Goal: Task Accomplishment & Management: Manage account settings

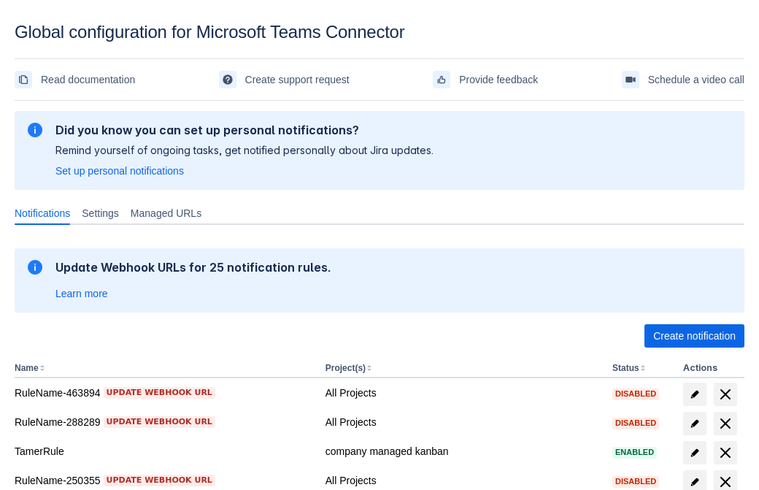
click at [694, 336] on span "Create notification" at bounding box center [694, 335] width 82 height 23
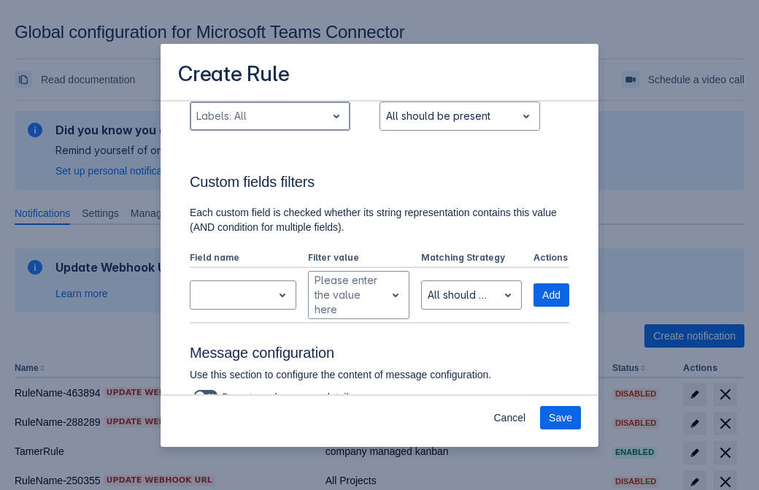
click at [269, 125] on div "Scrollable content" at bounding box center [258, 116] width 124 height 18
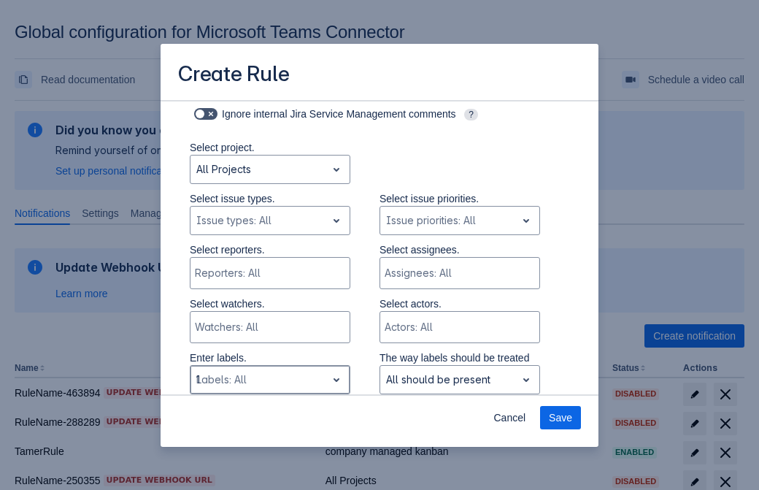
type input "119441_label"
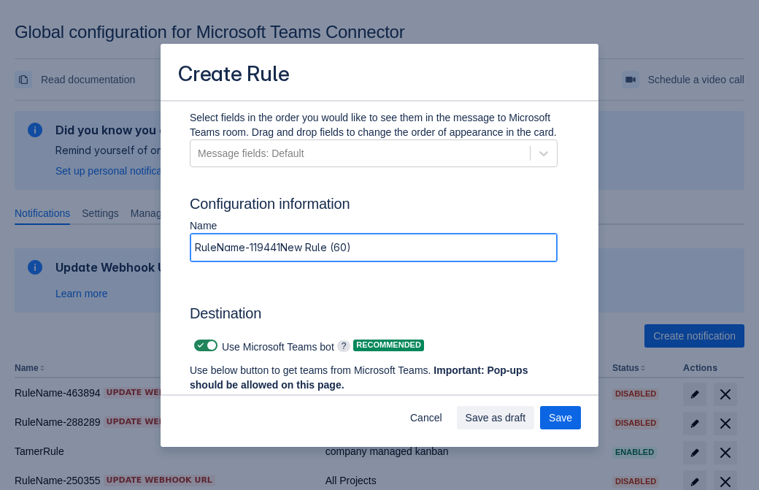
type input "RuleName-119441New Rule (60)"
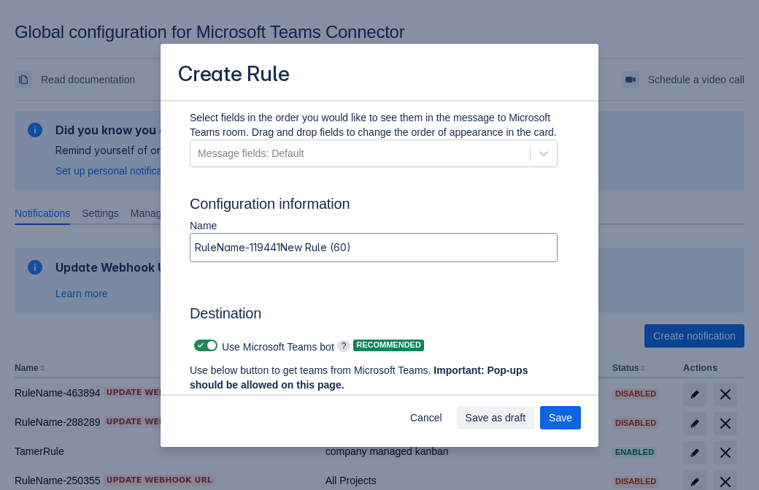
click at [198, 345] on span "Scrollable content" at bounding box center [201, 345] width 12 height 12
click at [198, 345] on input "Scrollable content" at bounding box center [198, 345] width 9 height 9
checkbox input "false"
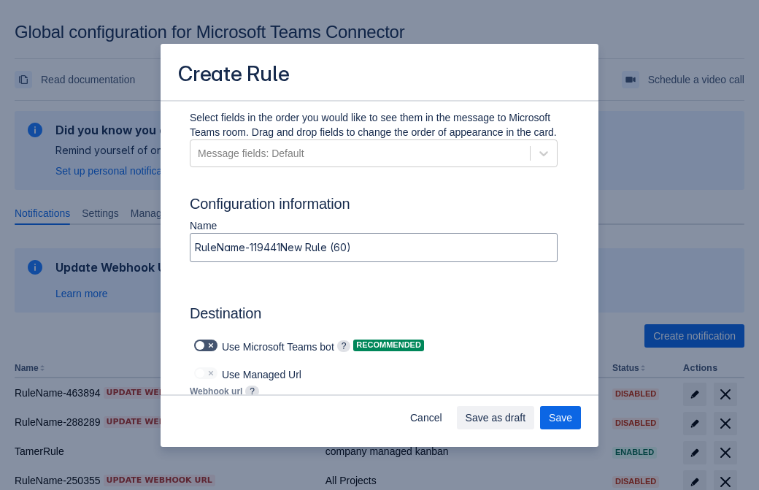
type input "https://prod-172.westeurope.logic.azure.com:443/workflows/ae977bb6ae334c9d95dfe…"
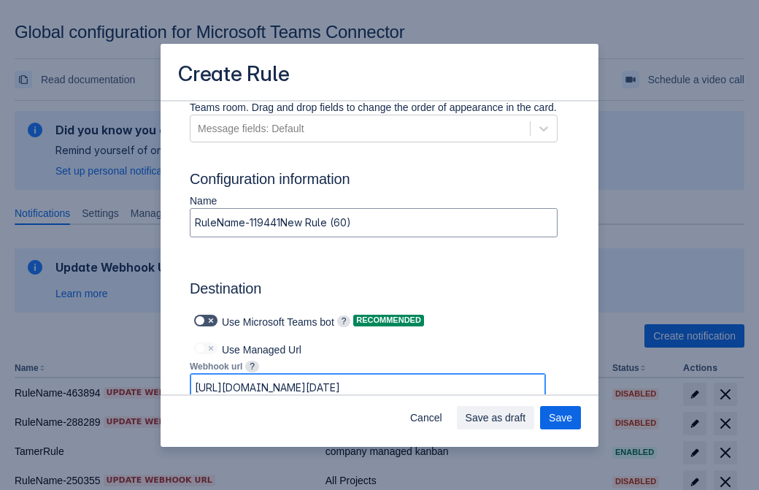
click at [526, 417] on span "Save as draft" at bounding box center [495, 417] width 61 height 23
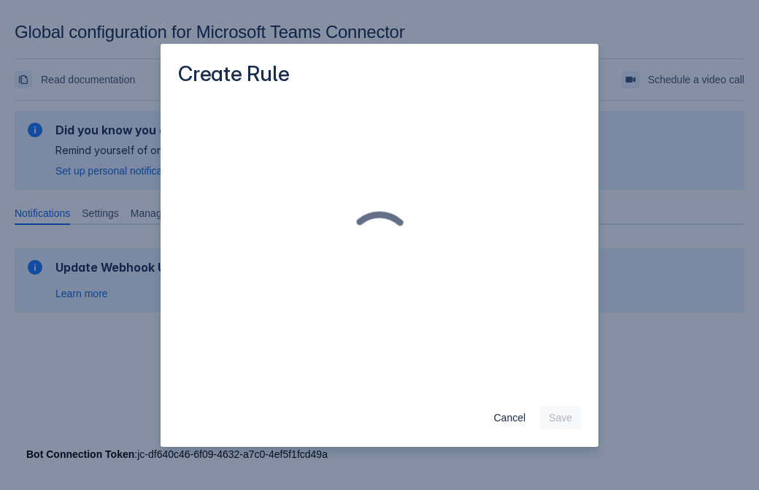
scroll to position [0, 0]
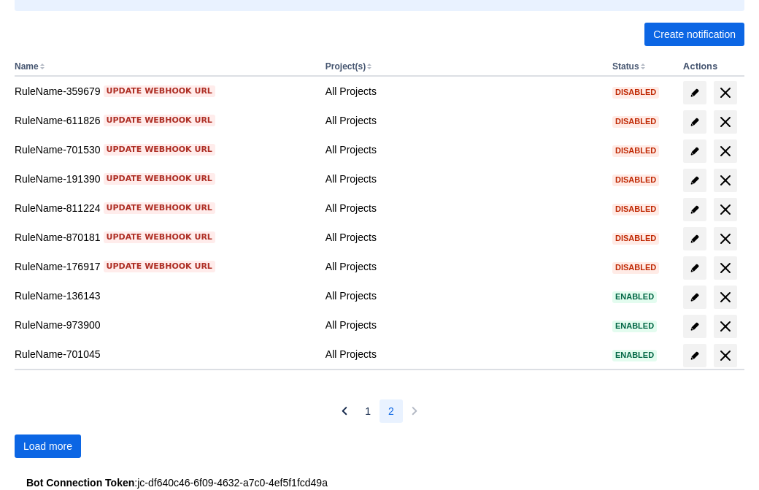
click at [47, 446] on span "Load more" at bounding box center [47, 445] width 49 height 23
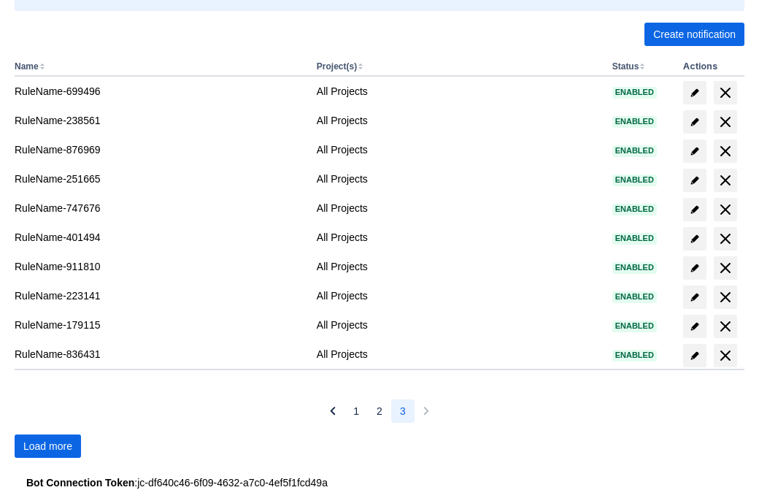
click at [47, 446] on span "Load more" at bounding box center [47, 445] width 49 height 23
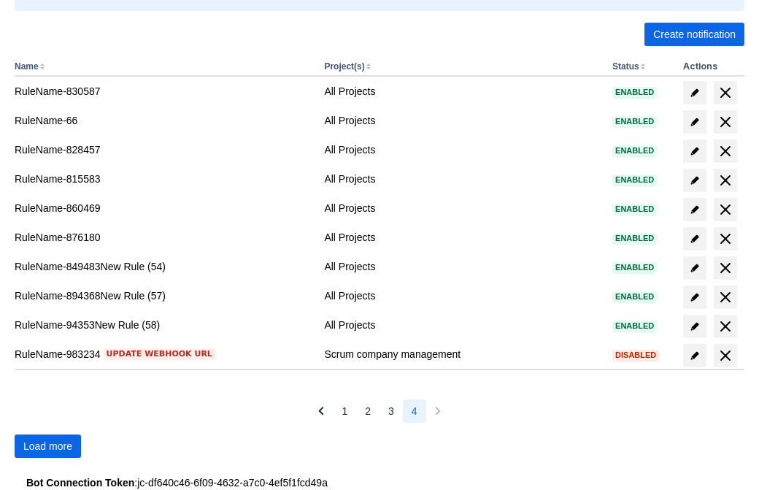
click at [47, 446] on span "Load more" at bounding box center [47, 445] width 49 height 23
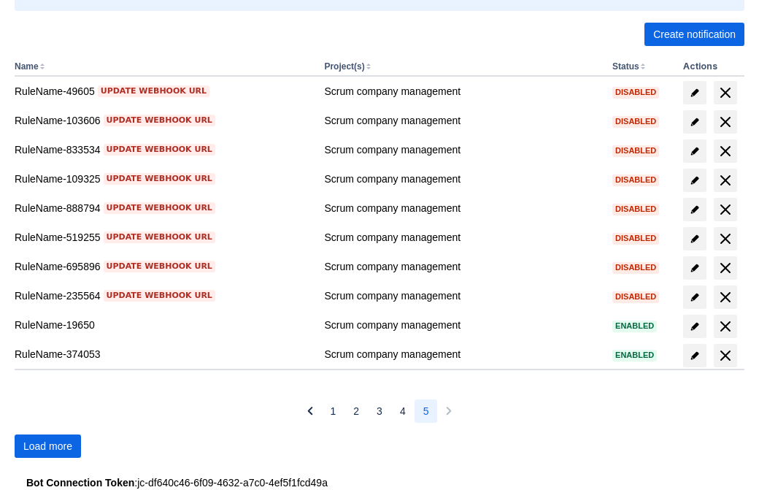
click at [47, 446] on span "Load more" at bounding box center [47, 445] width 49 height 23
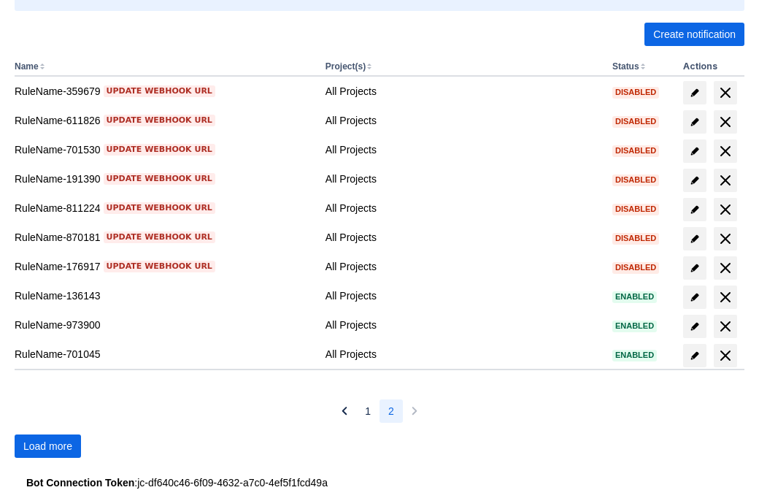
click at [47, 446] on span "Load more" at bounding box center [47, 445] width 49 height 23
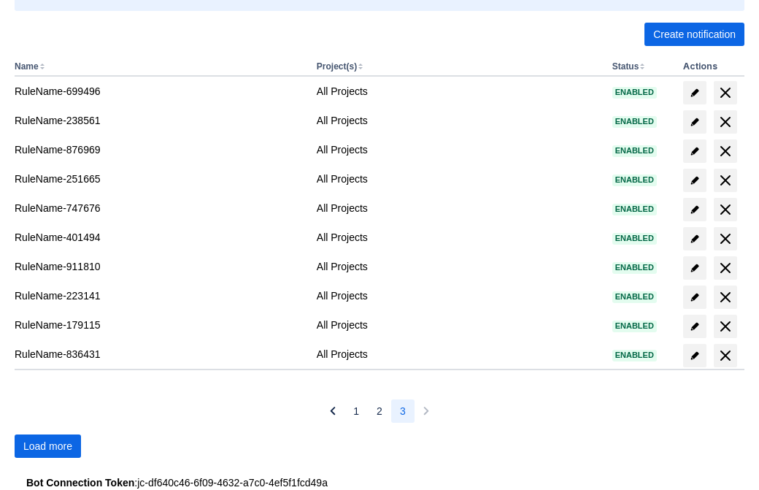
click at [47, 446] on span "Load more" at bounding box center [47, 445] width 49 height 23
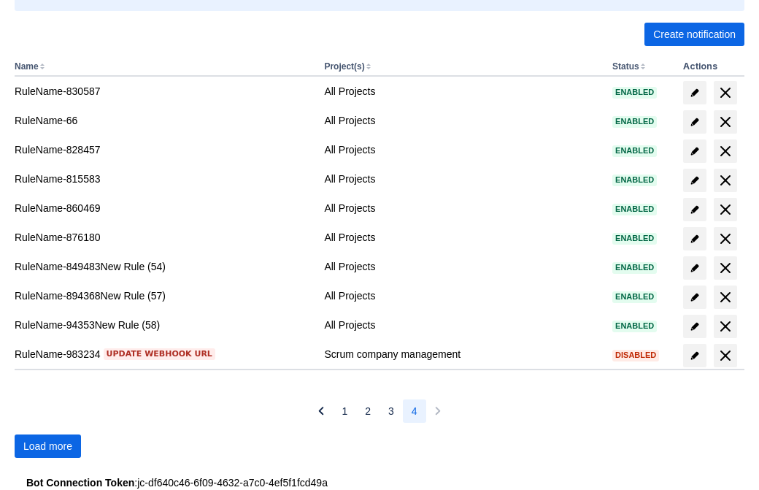
click at [47, 446] on span "Load more" at bounding box center [47, 445] width 49 height 23
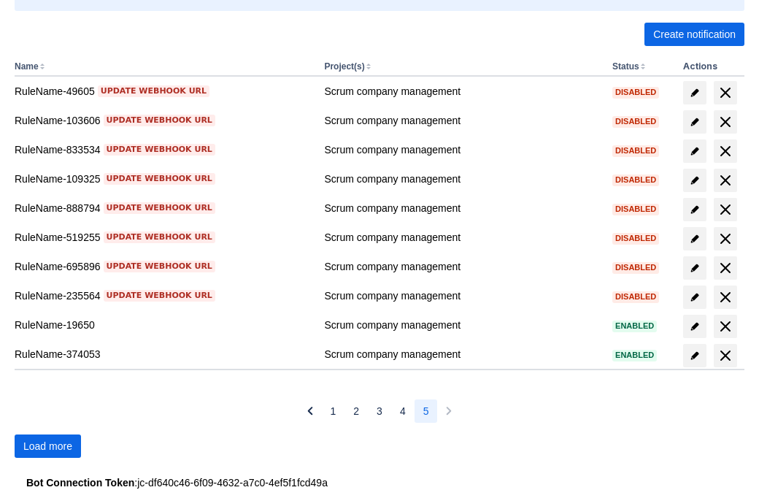
click at [47, 446] on span "Load more" at bounding box center [47, 445] width 49 height 23
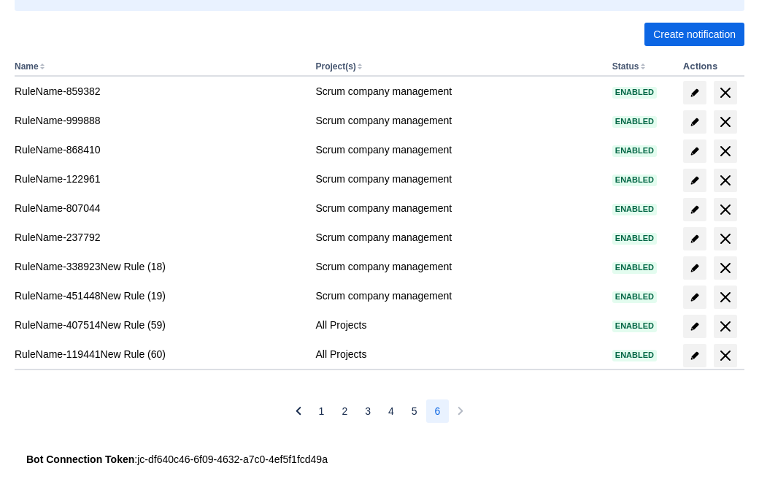
click at [724, 355] on span "delete" at bounding box center [725, 356] width 18 height 18
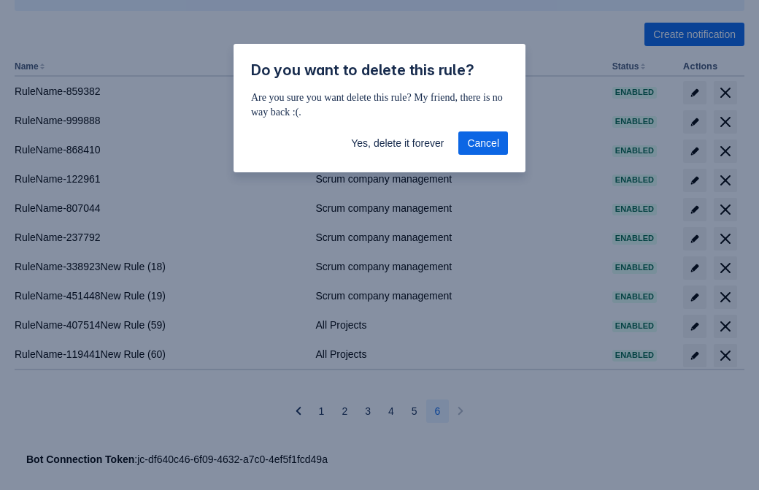
click at [397, 143] on span "Yes, delete it forever" at bounding box center [397, 142] width 93 height 23
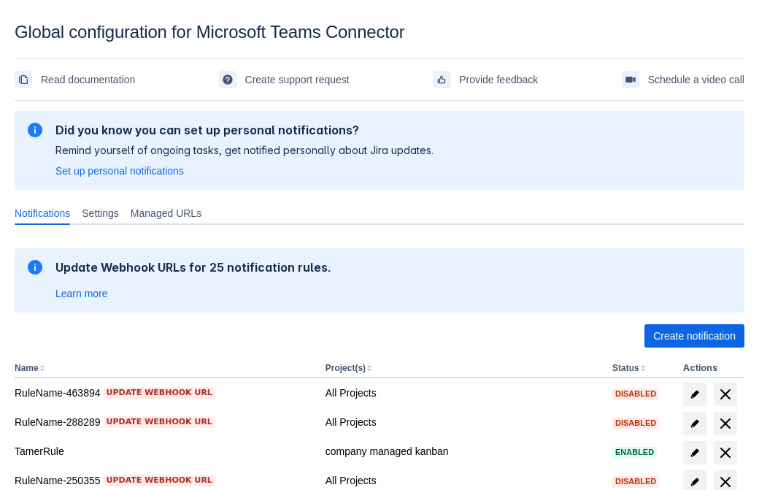
click at [694, 336] on span "Create notification" at bounding box center [694, 335] width 82 height 23
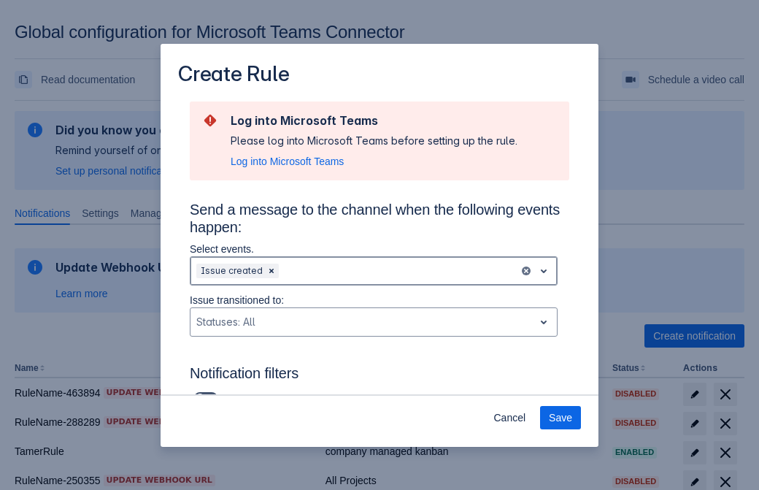
click at [374, 271] on div "Scrollable content" at bounding box center [397, 271] width 231 height 18
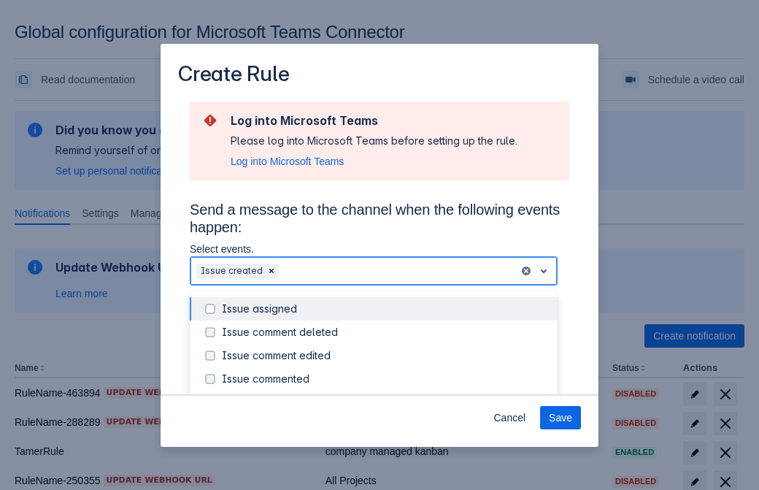
scroll to position [157, 0]
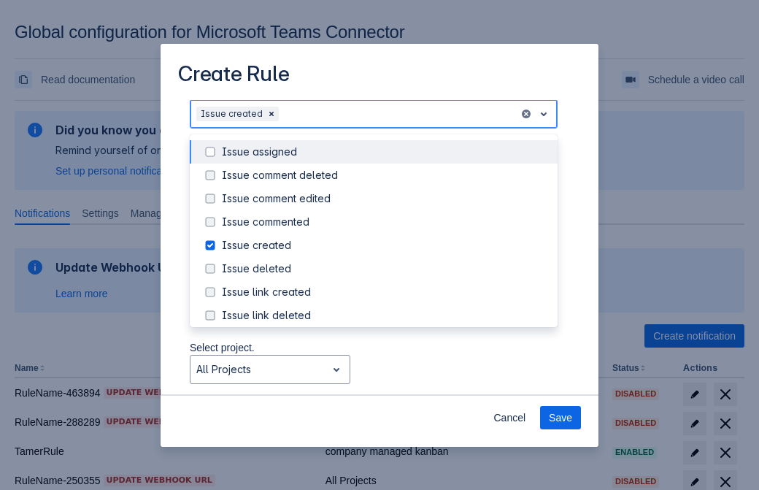
click at [385, 247] on div "Issue created" at bounding box center [385, 245] width 327 height 15
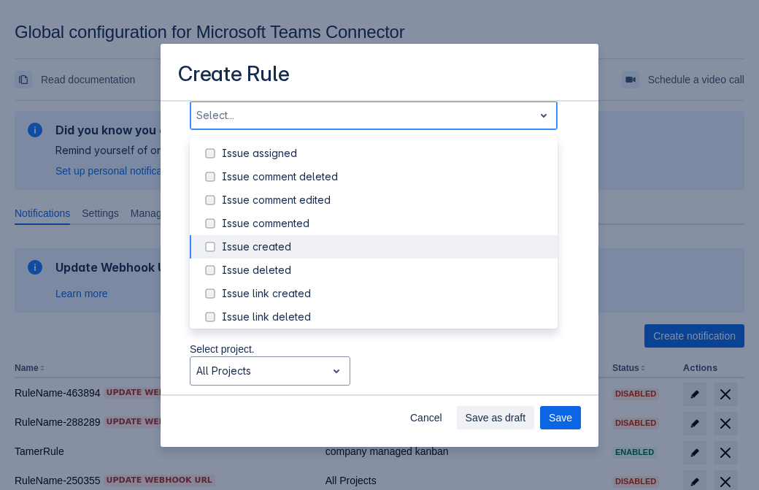
click at [385, 379] on div "Issue updated" at bounding box center [385, 386] width 327 height 15
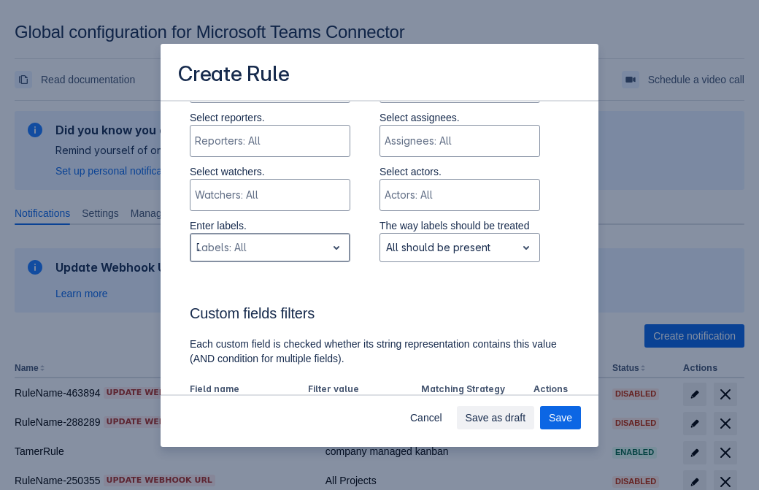
type input "736330_label"
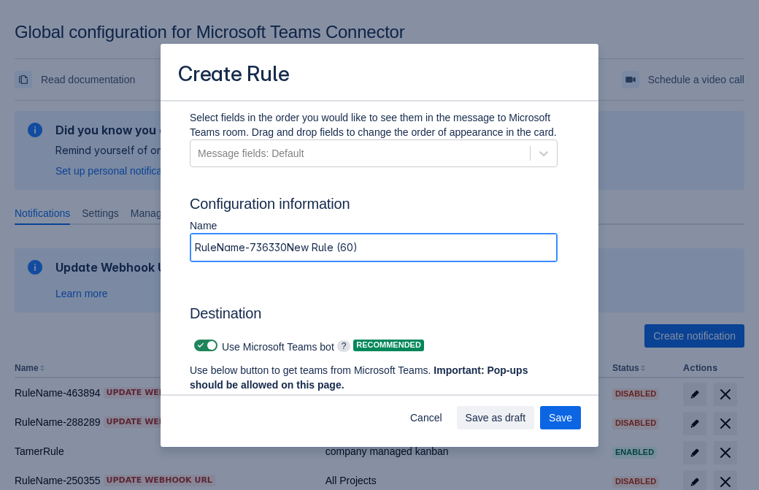
type input "RuleName-736330New Rule (60)"
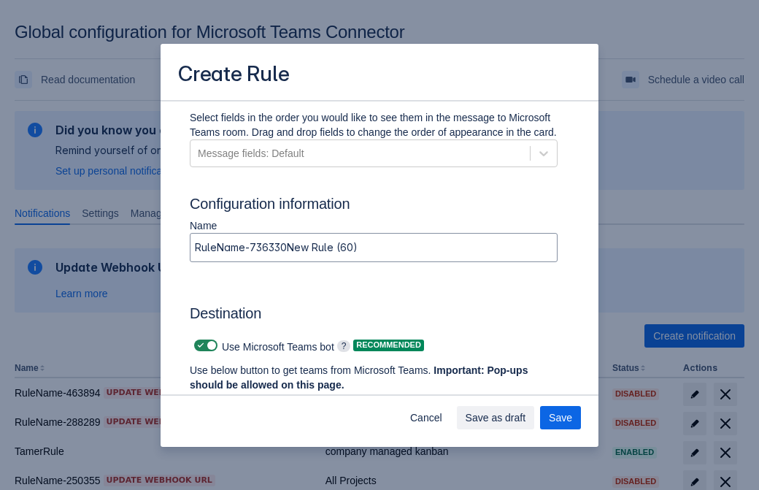
click at [198, 345] on span "Scrollable content" at bounding box center [201, 345] width 12 height 12
click at [198, 345] on input "Scrollable content" at bounding box center [198, 345] width 9 height 9
checkbox input "false"
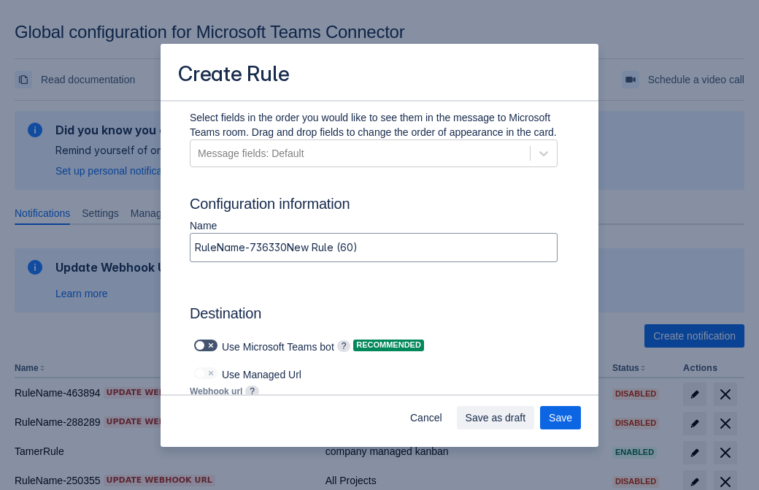
type input "https://prod-112.westeurope.logic.azure.com:443/workflows/bae959254738451b85002…"
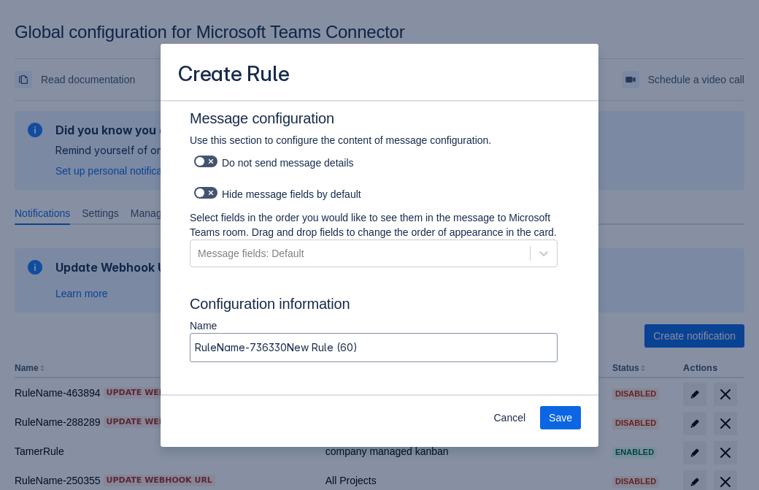
click at [560, 417] on span "Save" at bounding box center [560, 417] width 23 height 23
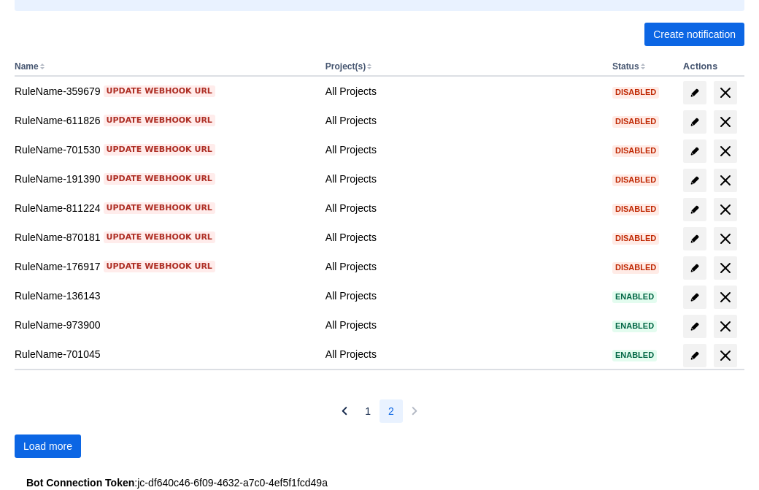
click at [47, 446] on span "Load more" at bounding box center [47, 445] width 49 height 23
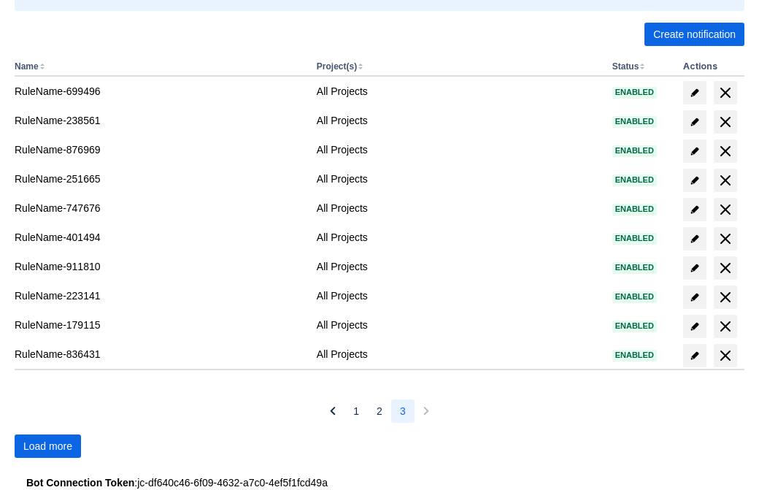
click at [47, 446] on span "Load more" at bounding box center [47, 445] width 49 height 23
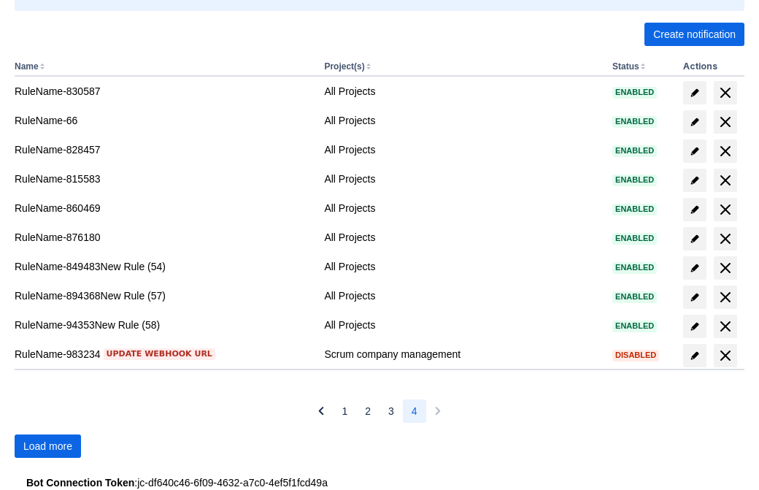
click at [47, 446] on span "Load more" at bounding box center [47, 445] width 49 height 23
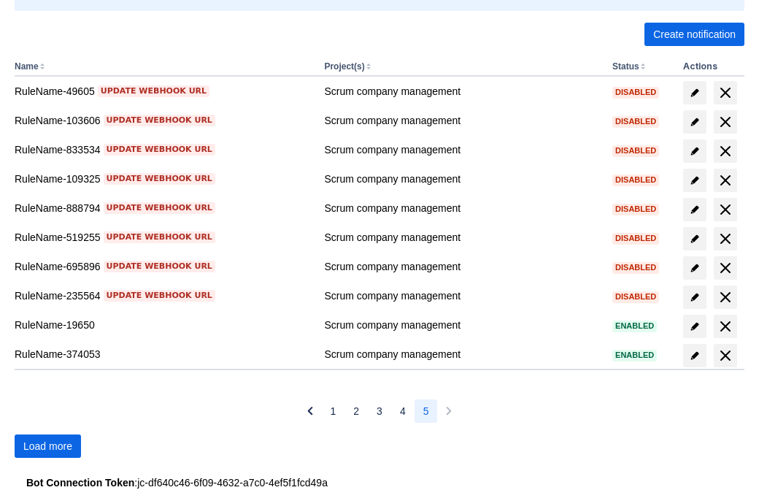
click at [47, 446] on span "Load more" at bounding box center [47, 445] width 49 height 23
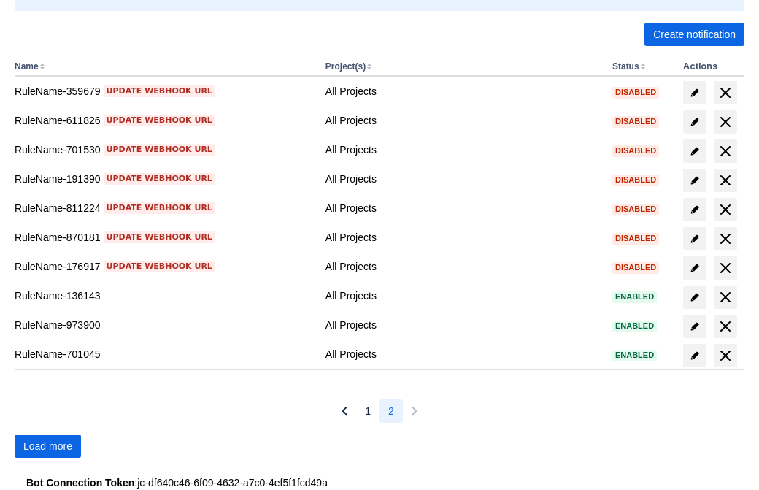
click at [47, 446] on span "Load more" at bounding box center [47, 445] width 49 height 23
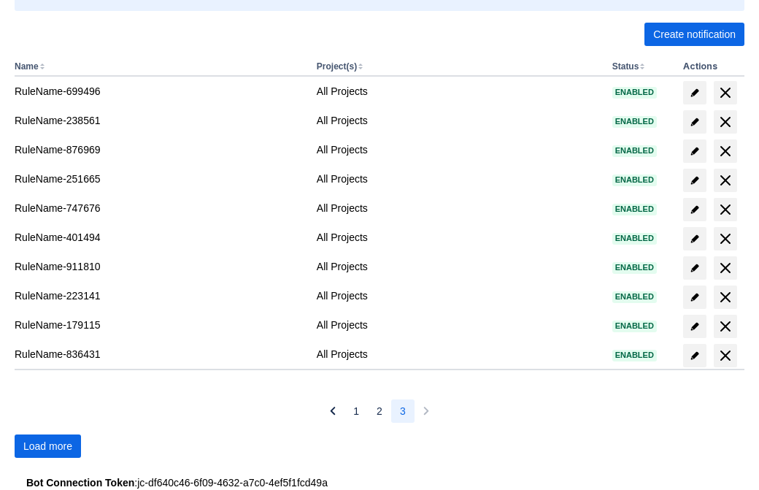
click at [47, 446] on span "Load more" at bounding box center [47, 445] width 49 height 23
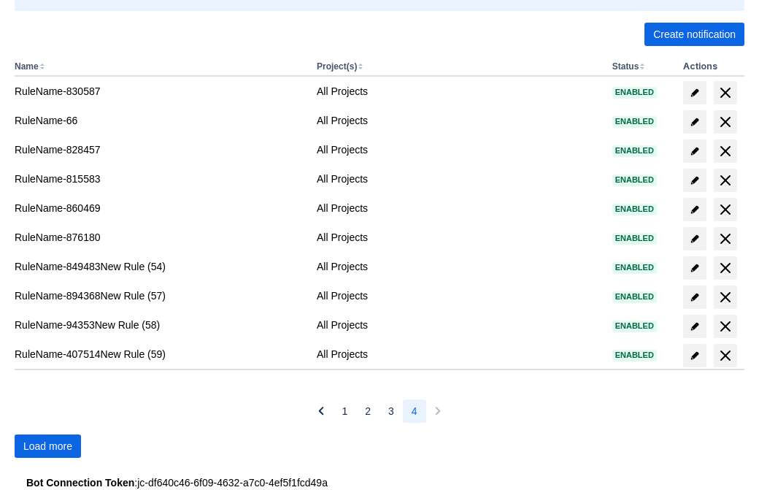
click at [47, 446] on span "Load more" at bounding box center [47, 445] width 49 height 23
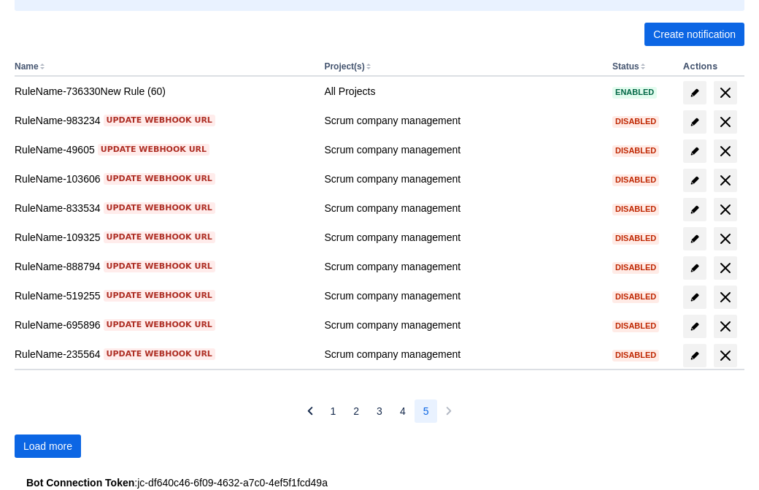
click at [724, 93] on span "delete" at bounding box center [725, 93] width 18 height 18
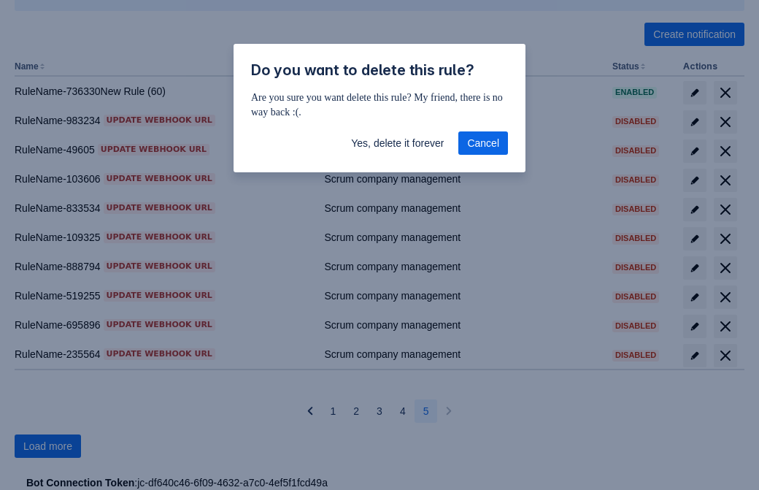
click at [397, 143] on span "Yes, delete it forever" at bounding box center [397, 142] width 93 height 23
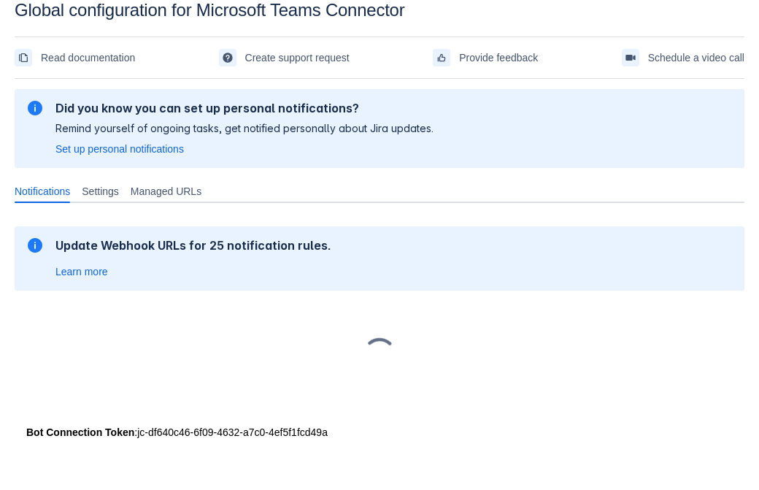
scroll to position [22, 0]
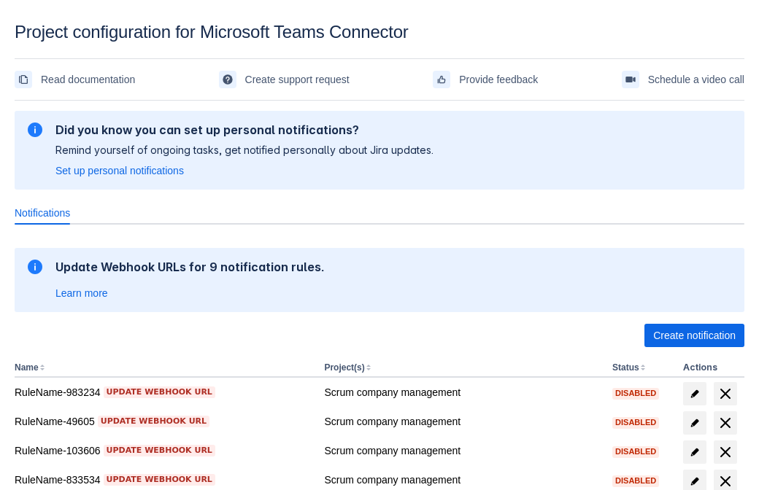
click at [694, 336] on span "Create notification" at bounding box center [694, 335] width 82 height 23
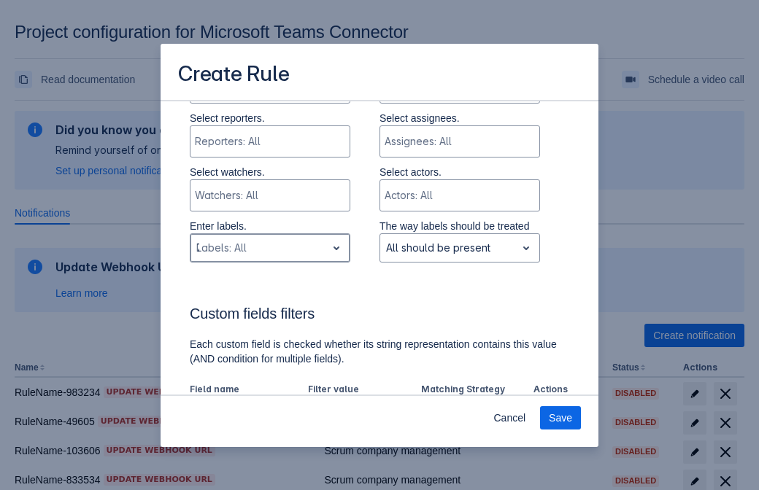
type input "702038_label"
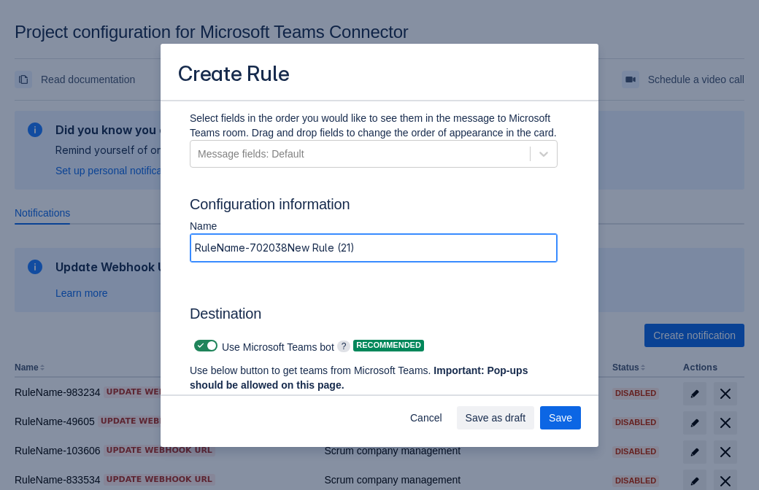
type input "RuleName-702038New Rule (21)"
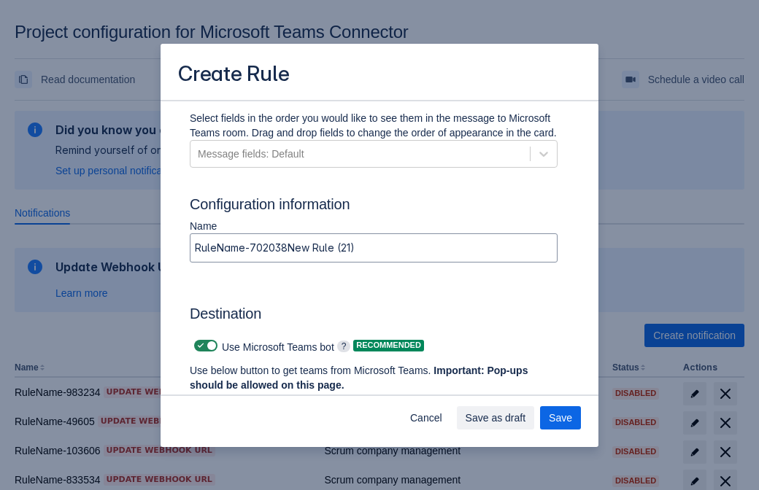
click at [198, 346] on span at bounding box center [201, 346] width 12 height 12
click at [198, 346] on input "checkbox" at bounding box center [198, 345] width 9 height 9
checkbox input "false"
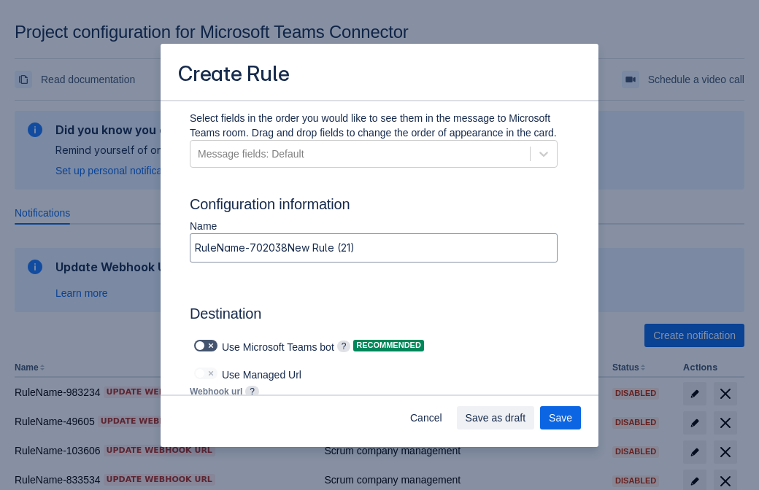
type input "[URL][DOMAIN_NAME][DATE]"
click at [560, 418] on span "Save" at bounding box center [560, 417] width 23 height 23
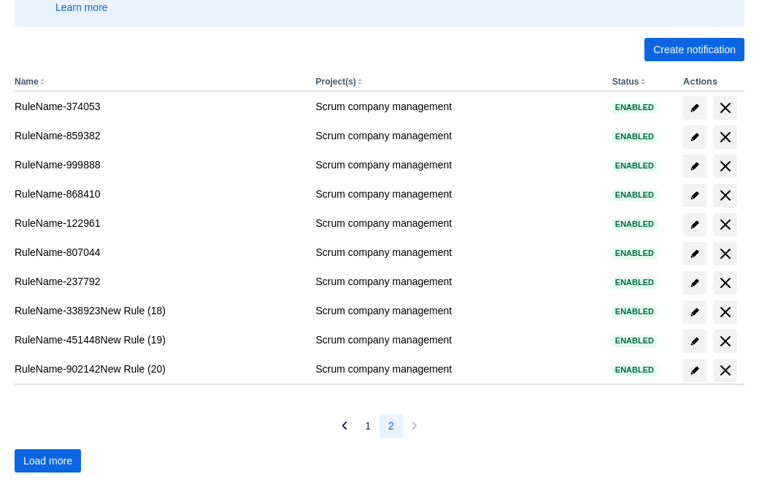
click at [47, 461] on span "Load more" at bounding box center [47, 460] width 49 height 23
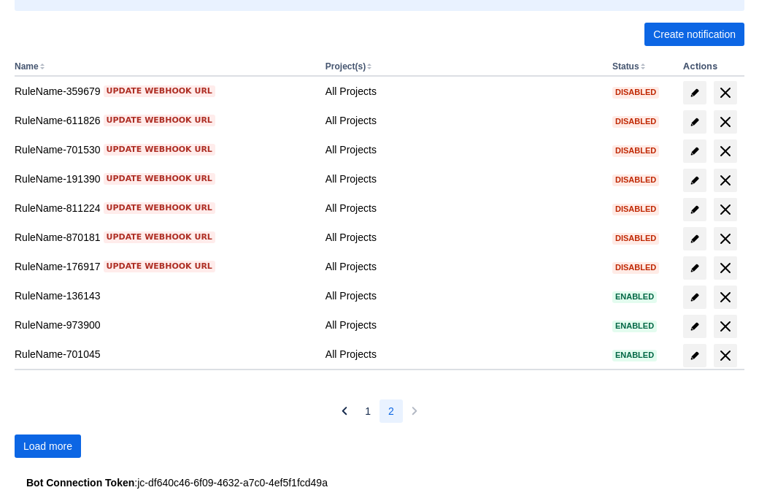
click at [47, 446] on span "Load more" at bounding box center [47, 445] width 49 height 23
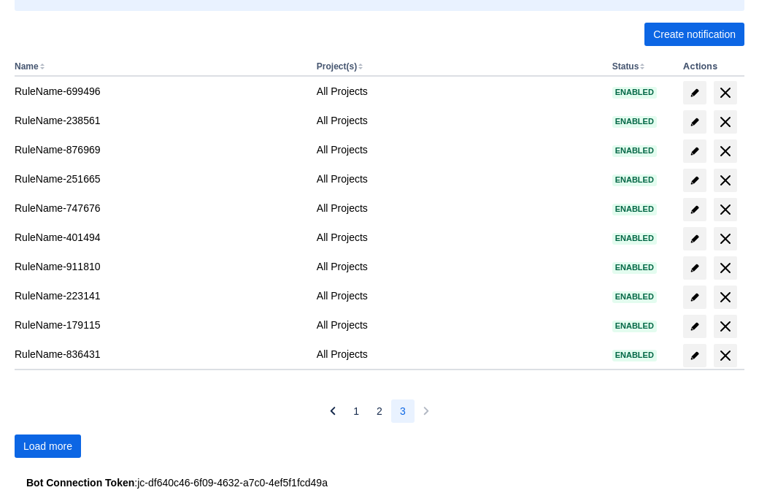
click at [47, 446] on span "Load more" at bounding box center [47, 445] width 49 height 23
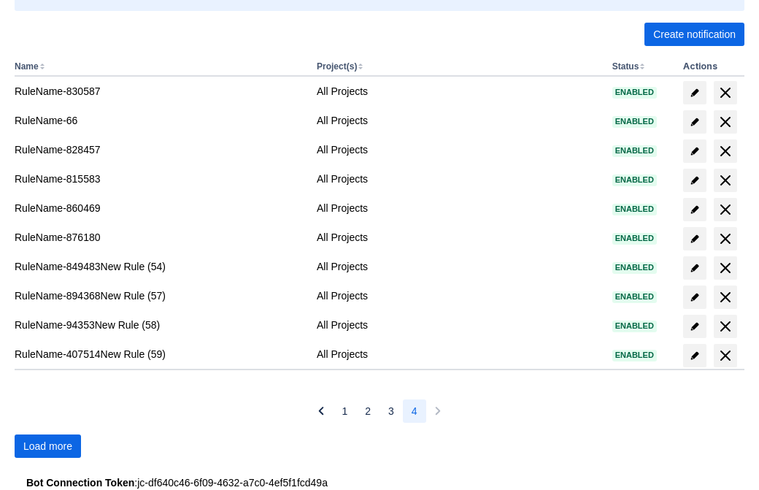
click at [47, 446] on span "Load more" at bounding box center [47, 445] width 49 height 23
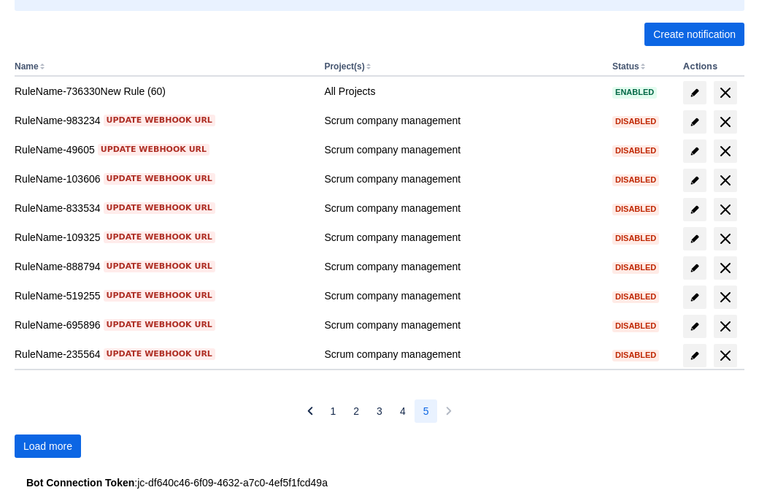
click at [47, 446] on span "Load more" at bounding box center [47, 445] width 49 height 23
